Goal: Check status

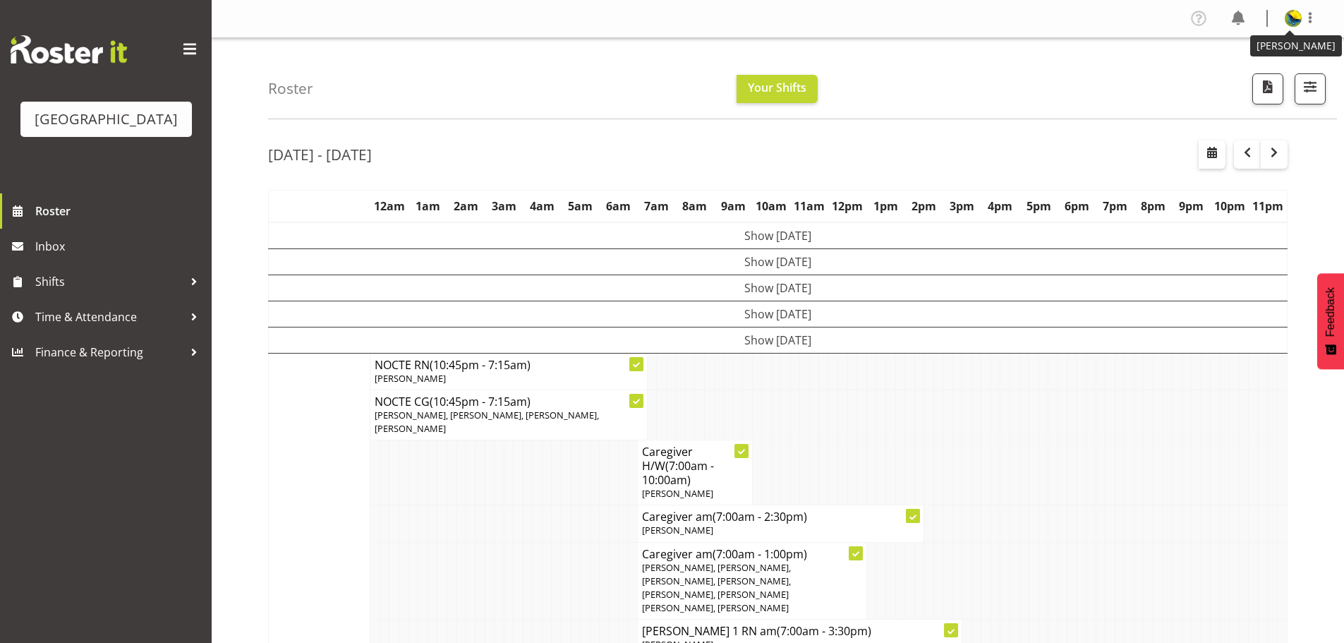
click at [1288, 19] on img at bounding box center [1293, 18] width 17 height 17
click at [983, 80] on div "Roster Your Shifts 1 Locations [GEOGRAPHIC_DATA] Kitchen [GEOGRAPHIC_DATA] Sele…" at bounding box center [802, 78] width 1069 height 81
click at [127, 222] on span "Roster" at bounding box center [119, 210] width 169 height 21
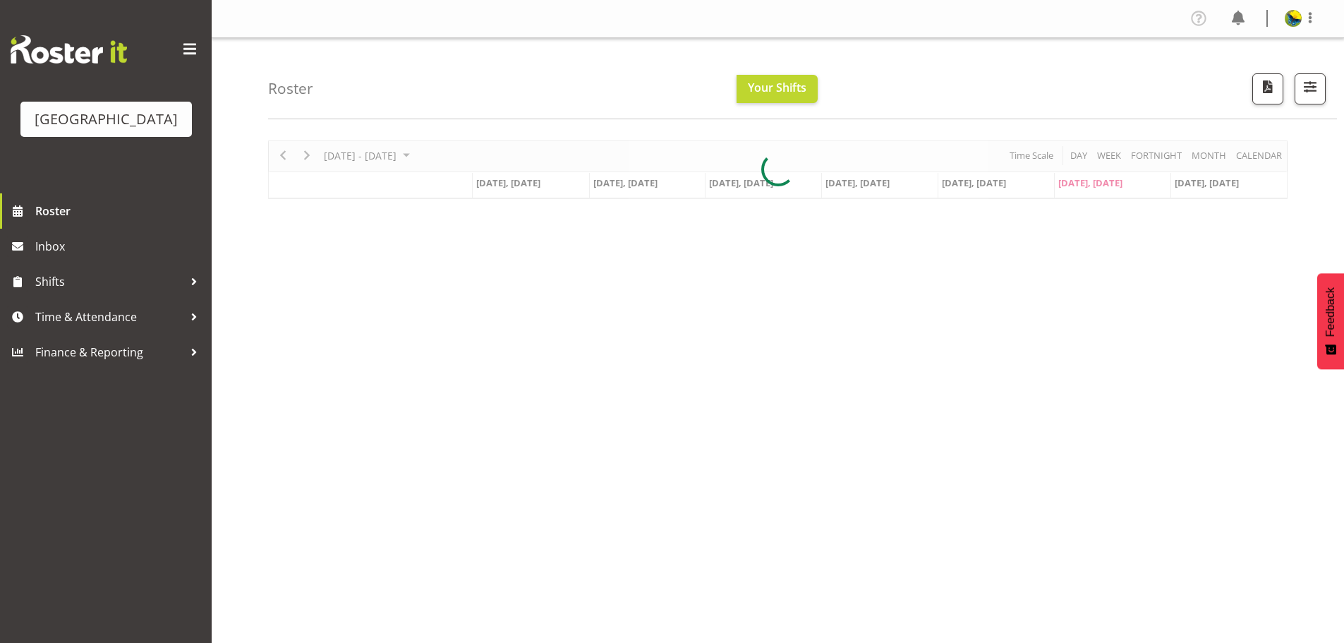
click at [1258, 162] on div at bounding box center [778, 169] width 1020 height 59
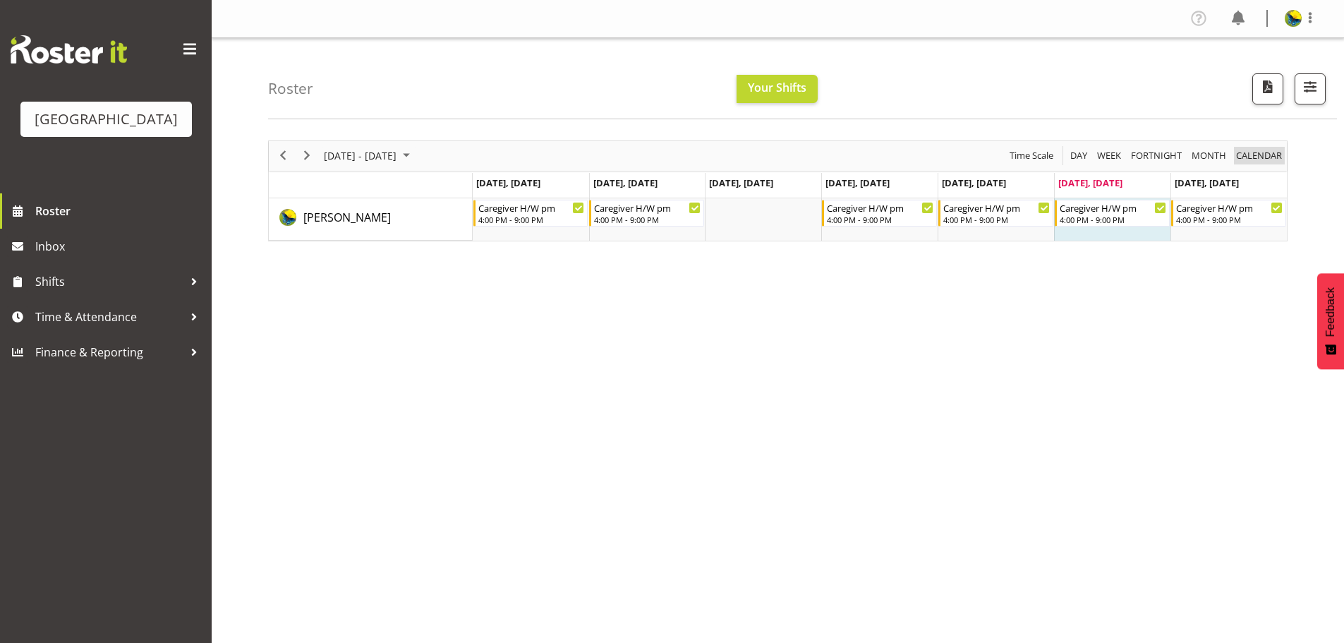
click at [1258, 162] on span "calendar" at bounding box center [1259, 156] width 49 height 18
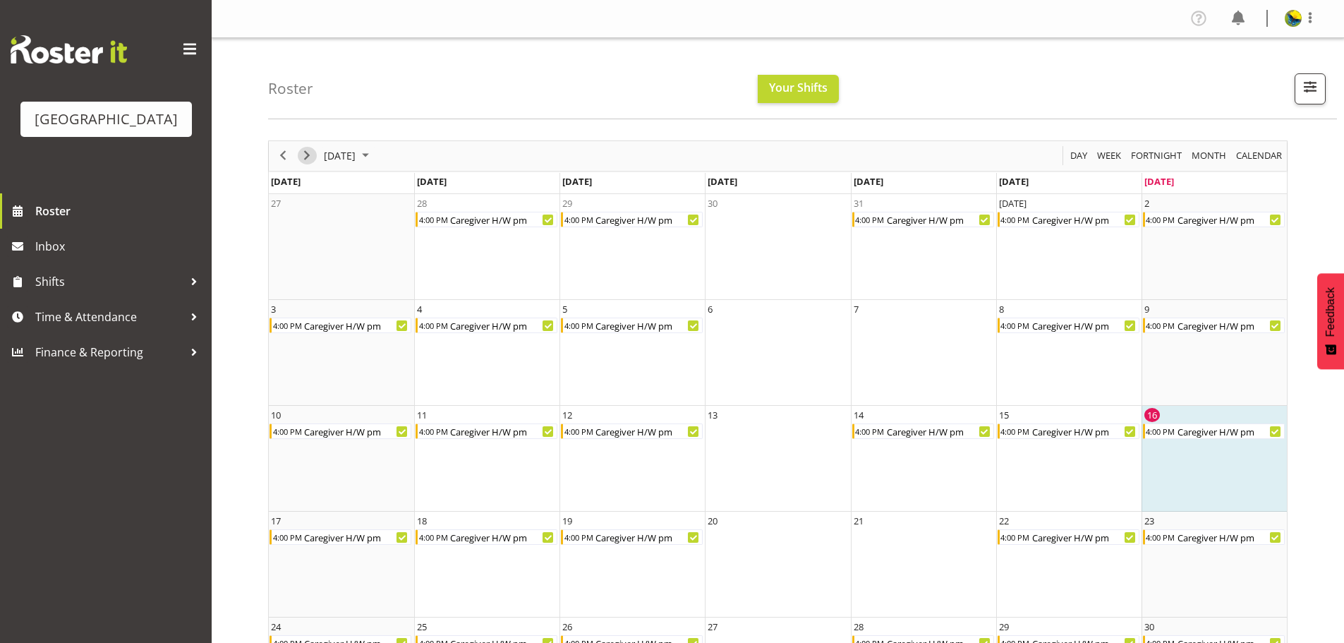
click at [308, 161] on span "Next" at bounding box center [306, 156] width 17 height 18
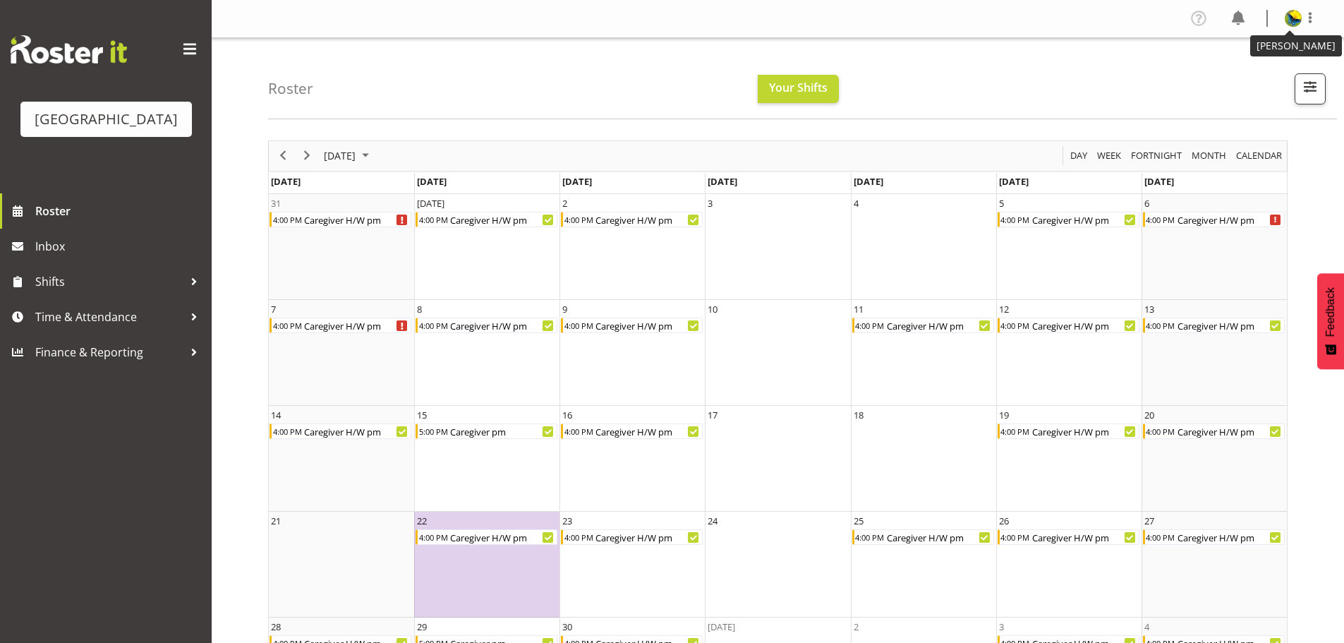
click at [1292, 24] on img at bounding box center [1293, 18] width 17 height 17
click at [1277, 80] on link "Log Out" at bounding box center [1250, 73] width 135 height 25
